Goal: Information Seeking & Learning: Learn about a topic

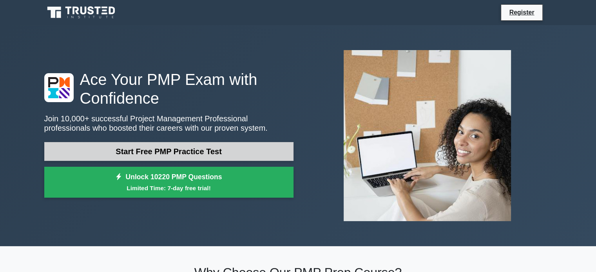
click at [199, 152] on link "Start Free PMP Practice Test" at bounding box center [168, 151] width 249 height 19
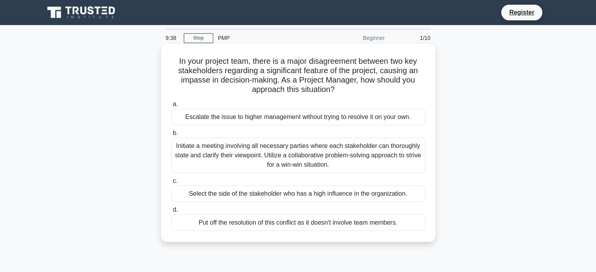
click at [295, 162] on div "Initiate a meeting involving all necessary parties where each stakeholder can t…" at bounding box center [298, 155] width 254 height 35
click at [171, 136] on input "b. Initiate a meeting involving all necessary parties where each stakeholder ca…" at bounding box center [171, 133] width 0 height 5
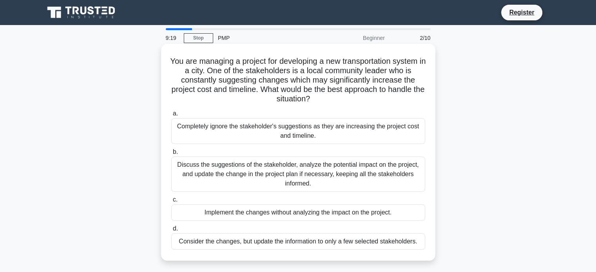
click at [285, 172] on div "Discuss the suggestions of the stakeholder, analyze the potential impact on the…" at bounding box center [298, 174] width 254 height 35
click at [171, 155] on input "b. Discuss the suggestions of the stakeholder, analyze the potential impact on …" at bounding box center [171, 152] width 0 height 5
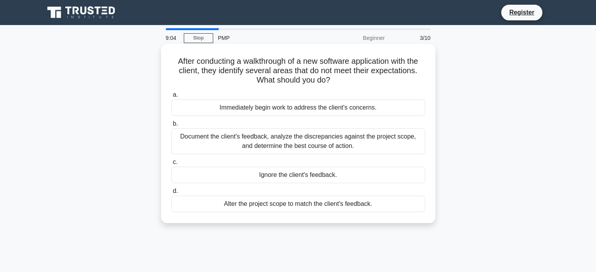
click at [355, 147] on div "Document the client's feedback, analyze the discrepancies against the project s…" at bounding box center [298, 142] width 254 height 26
click at [171, 127] on input "b. Document the client's feedback, analyze the discrepancies against the projec…" at bounding box center [171, 123] width 0 height 5
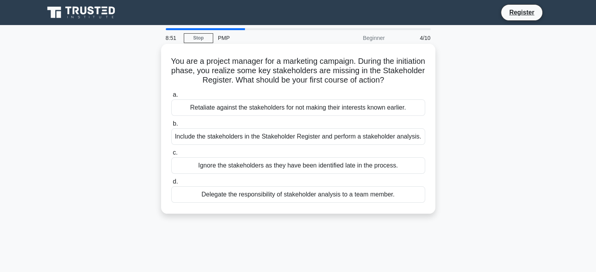
click at [365, 139] on div "Include the stakeholders in the Stakeholder Register and perform a stakeholder …" at bounding box center [298, 137] width 254 height 16
click at [171, 127] on input "b. Include the stakeholders in the Stakeholder Register and perform a stakehold…" at bounding box center [171, 123] width 0 height 5
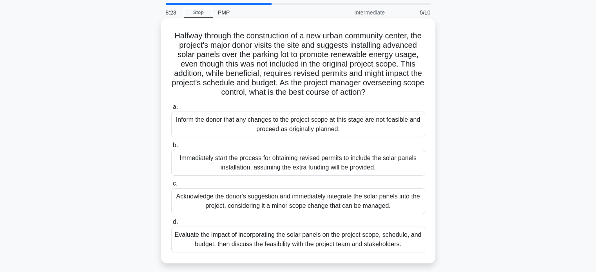
scroll to position [39, 0]
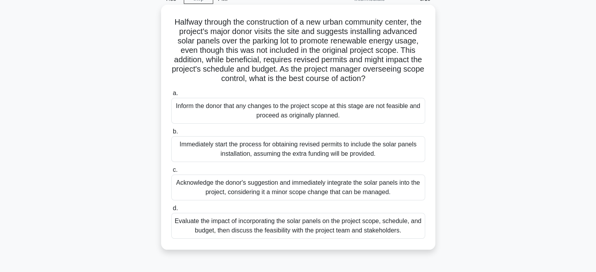
click at [353, 235] on div "Evaluate the impact of incorporating the solar panels on the project scope, sch…" at bounding box center [298, 226] width 254 height 26
click at [171, 211] on input "d. Evaluate the impact of incorporating the solar panels on the project scope, …" at bounding box center [171, 208] width 0 height 5
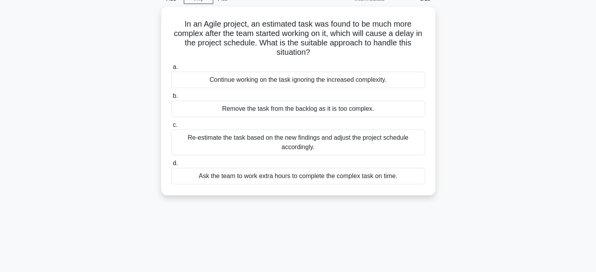
scroll to position [0, 0]
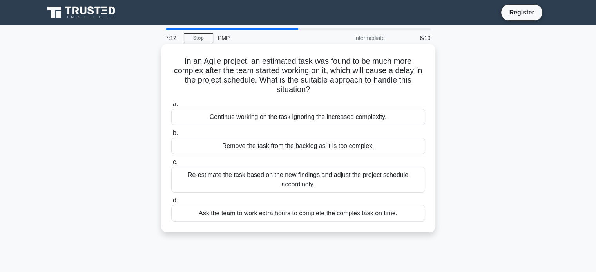
click at [307, 180] on div "Re-estimate the task based on the new findings and adjust the project schedule …" at bounding box center [298, 180] width 254 height 26
click at [171, 165] on input "c. Re-estimate the task based on the new findings and adjust the project schedu…" at bounding box center [171, 162] width 0 height 5
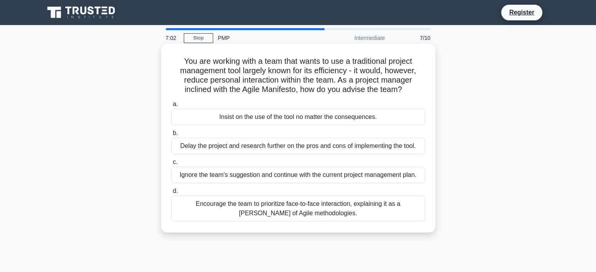
click at [313, 211] on div "Encourage the team to prioritize face-to-face interaction, explaining it as a t…" at bounding box center [298, 209] width 254 height 26
click at [171, 194] on input "d. Encourage the team to prioritize face-to-face interaction, explaining it as …" at bounding box center [171, 191] width 0 height 5
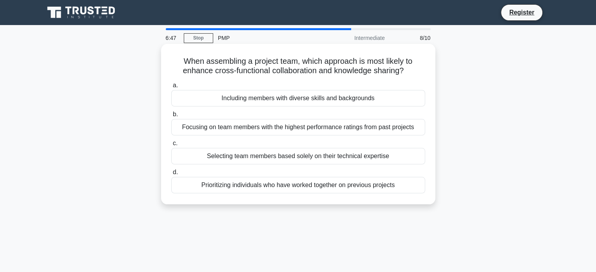
click at [364, 100] on div "Including members with diverse skills and backgrounds" at bounding box center [298, 98] width 254 height 16
click at [171, 88] on input "a. Including members with diverse skills and backgrounds" at bounding box center [171, 85] width 0 height 5
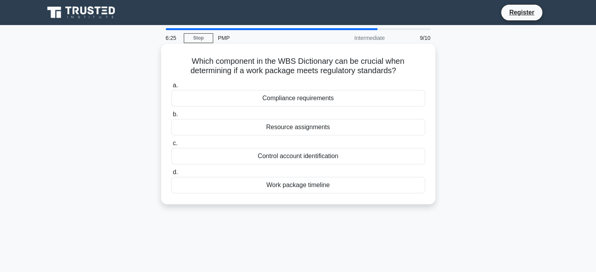
click at [354, 97] on div "Compliance requirements" at bounding box center [298, 98] width 254 height 16
click at [171, 88] on input "a. Compliance requirements" at bounding box center [171, 85] width 0 height 5
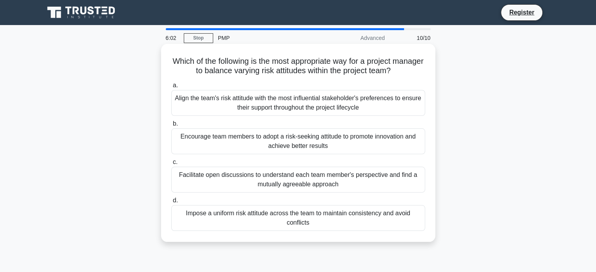
click at [335, 183] on div "Facilitate open discussions to understand each team member's perspective and fi…" at bounding box center [298, 180] width 254 height 26
click at [171, 165] on input "c. Facilitate open discussions to understand each team member's perspective and…" at bounding box center [171, 162] width 0 height 5
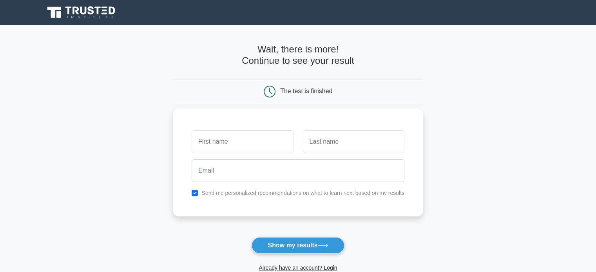
click at [258, 144] on input "text" at bounding box center [242, 141] width 101 height 23
type input "SALVATORE"
click at [346, 156] on div at bounding box center [298, 170] width 222 height 29
click at [347, 142] on input "text" at bounding box center [353, 141] width 101 height 23
type input "ALLEGRA"
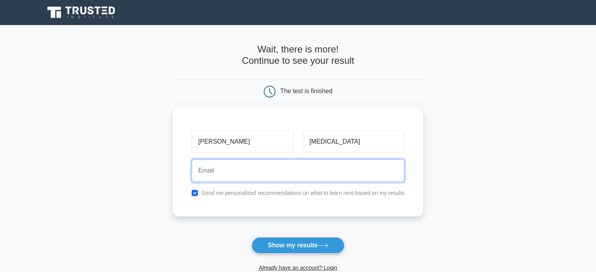
click at [307, 168] on input "email" at bounding box center [298, 170] width 213 height 23
type input "salvatoreallegra444@gmail.com"
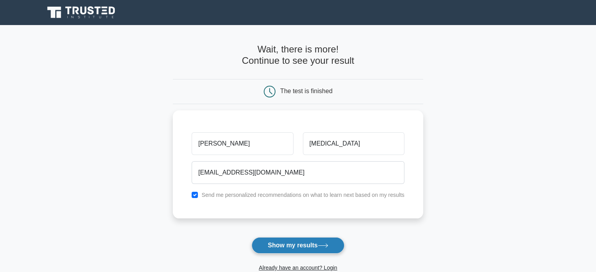
click at [299, 243] on button "Show my results" at bounding box center [298, 245] width 92 height 16
